Goal: Information Seeking & Learning: Learn about a topic

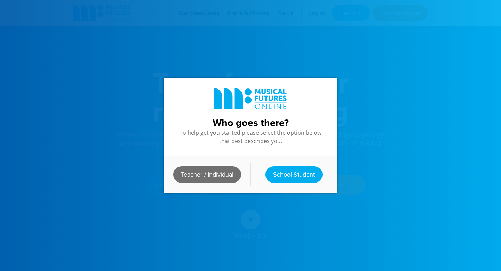
click at [192, 181] on link "Teacher / Individual" at bounding box center [207, 174] width 68 height 17
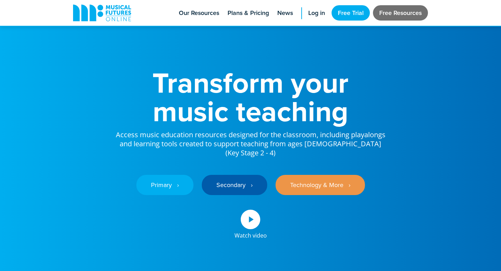
click at [400, 14] on link "Free Resources" at bounding box center [400, 12] width 55 height 15
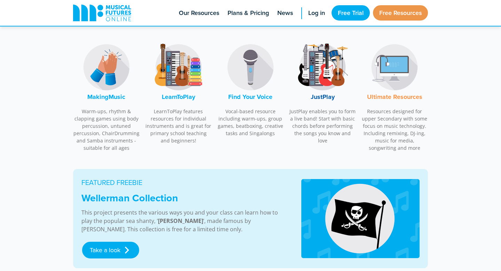
scroll to position [226, 0]
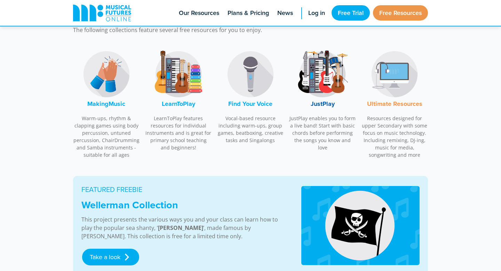
click at [114, 102] on font "MakingMusic" at bounding box center [106, 103] width 38 height 9
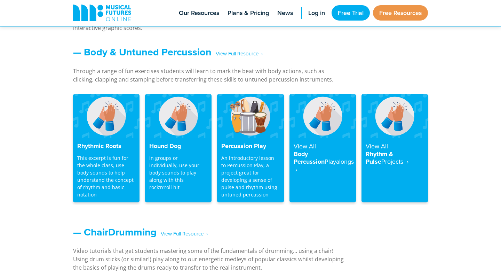
scroll to position [585, 0]
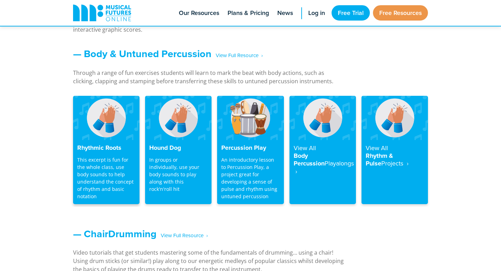
click at [92, 150] on h4 "Rhythmic Roots" at bounding box center [106, 148] width 58 height 8
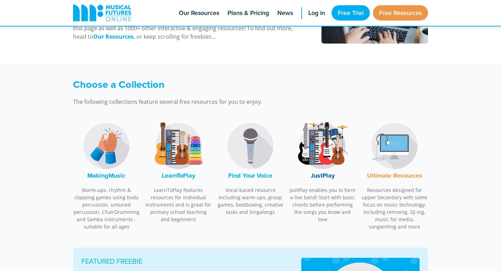
scroll to position [156, 0]
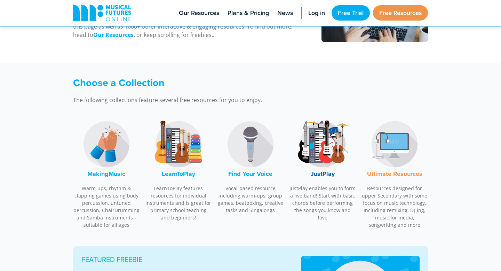
click at [199, 152] on img at bounding box center [178, 144] width 52 height 52
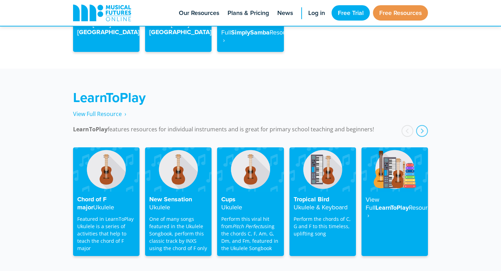
scroll to position [1117, 0]
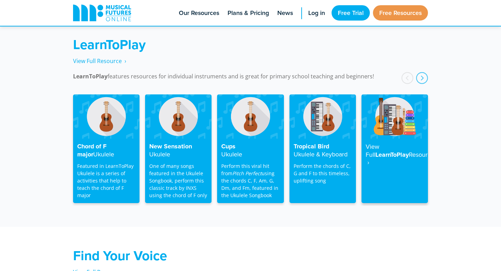
click at [403, 139] on div "View Full LearnToPlay Resource ‎ ›" at bounding box center [395, 171] width 66 height 64
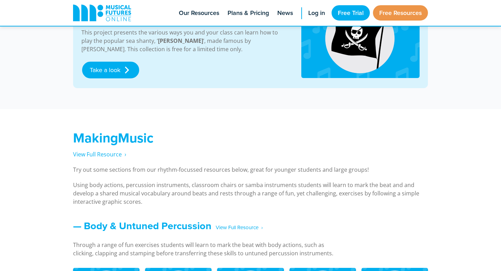
scroll to position [447, 0]
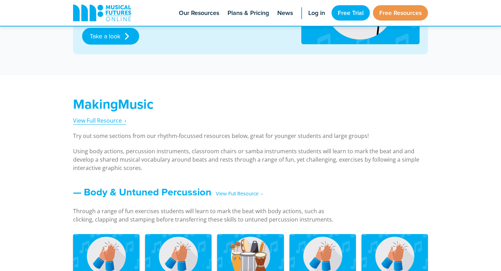
click at [90, 119] on span "View Full Resource‎‏‏‎ ‎ ›" at bounding box center [99, 121] width 53 height 8
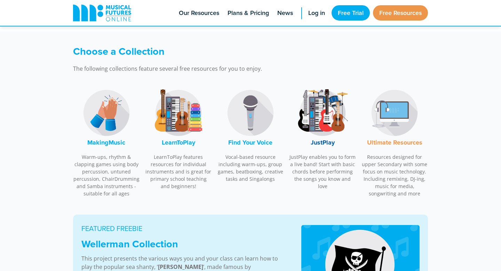
scroll to position [207, 0]
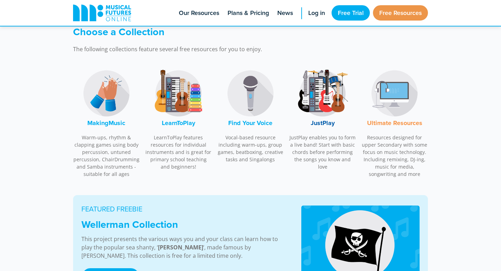
click at [251, 105] on img at bounding box center [250, 93] width 52 height 52
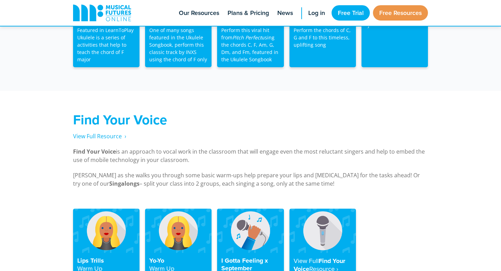
scroll to position [1329, 0]
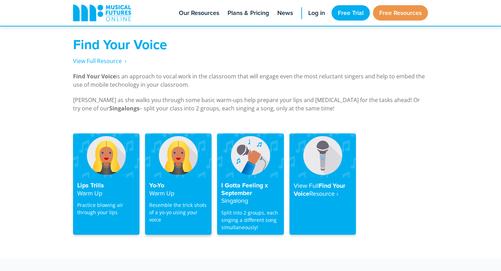
click at [188, 182] on h4 "Yo-Yo Warm Up" at bounding box center [178, 189] width 58 height 15
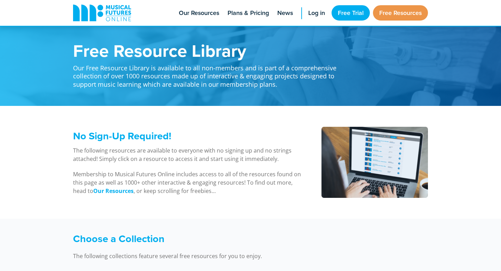
scroll to position [1440, 0]
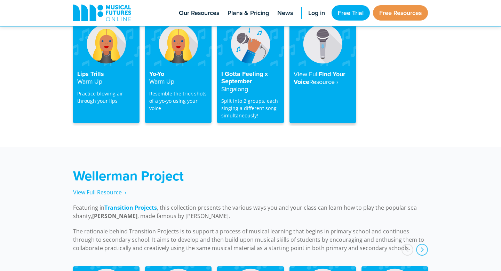
click at [333, 70] on h4 "View Full Find Your Voice Resource‎ ›" at bounding box center [323, 78] width 58 height 16
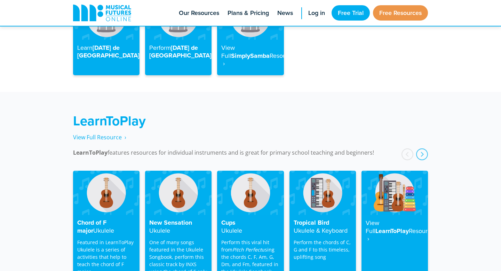
scroll to position [1019, 0]
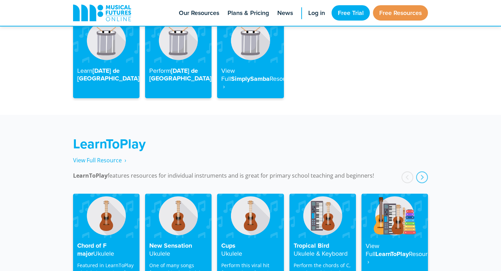
click at [387, 242] on h4 "View Full LearnToPlay Resource ‎ ›" at bounding box center [395, 254] width 58 height 24
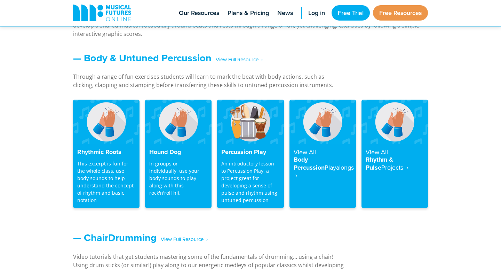
scroll to position [574, 0]
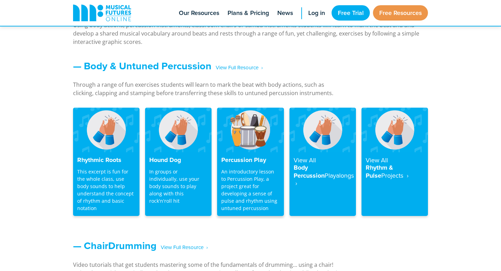
click at [255, 176] on p "An introductory lesson to Percussion Play, a project great for developing a sen…" at bounding box center [250, 190] width 58 height 44
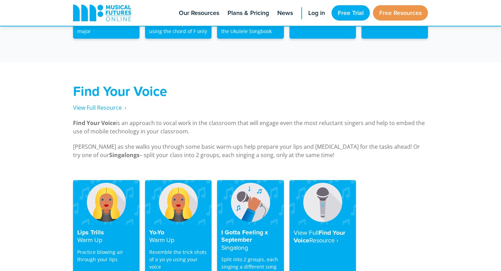
scroll to position [1296, 0]
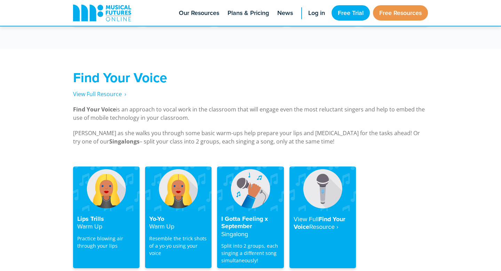
click at [117, 70] on strong "Find Your Voice" at bounding box center [120, 77] width 94 height 19
click at [173, 224] on div "Yo-Yo Warm Up Resemble the trick shots of a yo-yo using your voice" at bounding box center [178, 239] width 66 height 57
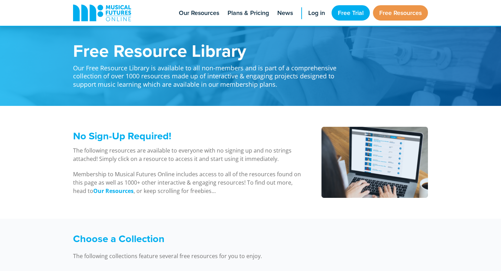
scroll to position [573, 0]
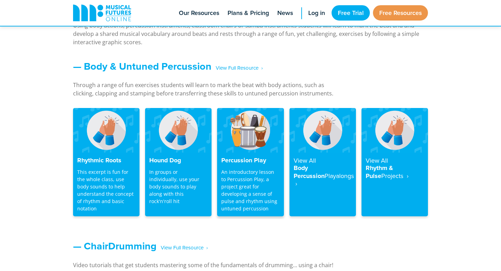
click at [267, 180] on p "An introductory lesson to Percussion Play, a project great for developing a sen…" at bounding box center [250, 190] width 58 height 44
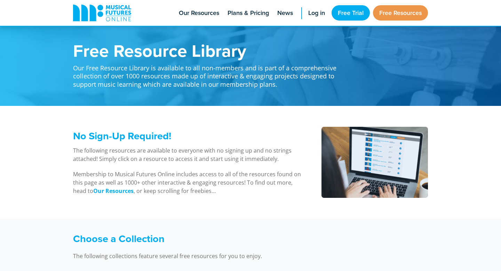
scroll to position [573, 0]
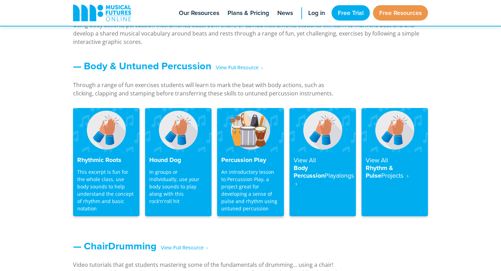
click at [257, 165] on div "Percussion Play An introductory lesson to Percussion Play, a project great for …" at bounding box center [250, 184] width 66 height 64
